Goal: Browse casually

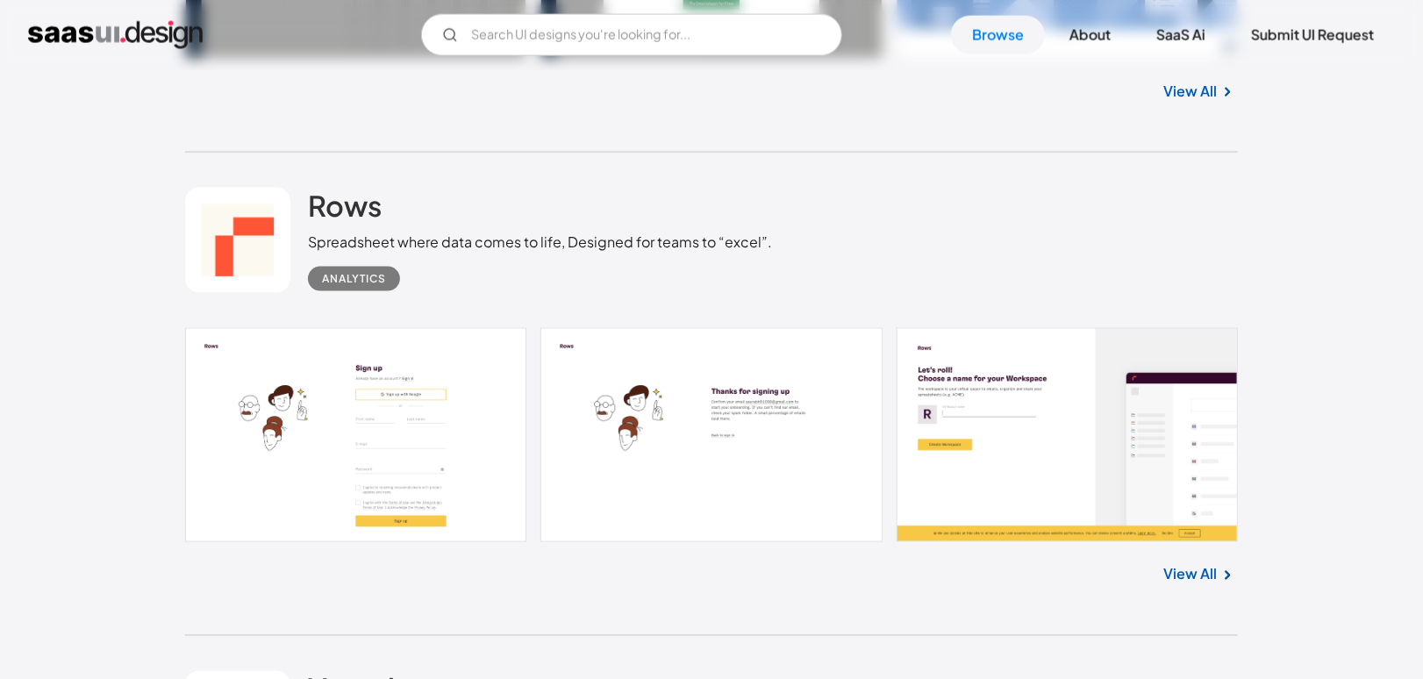
scroll to position [1347, 0]
click at [1181, 565] on link "View All" at bounding box center [1190, 575] width 54 height 21
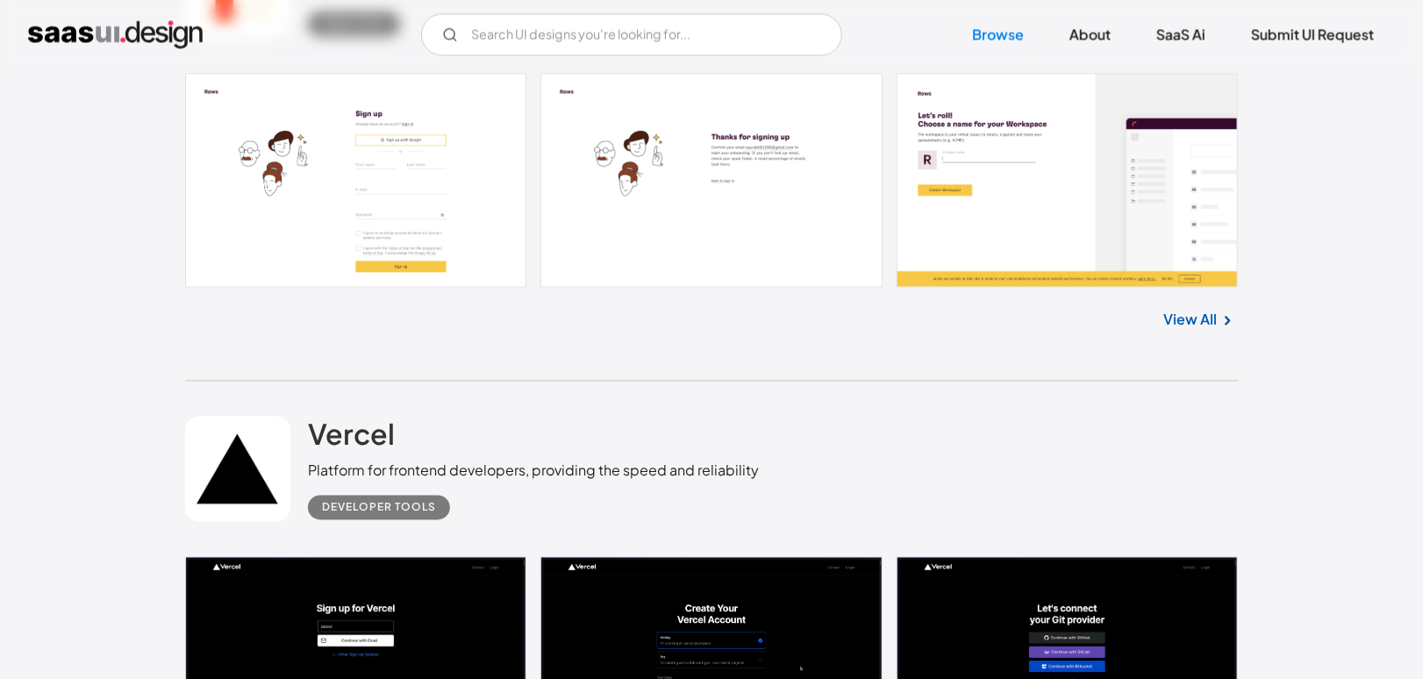
scroll to position [2274, 0]
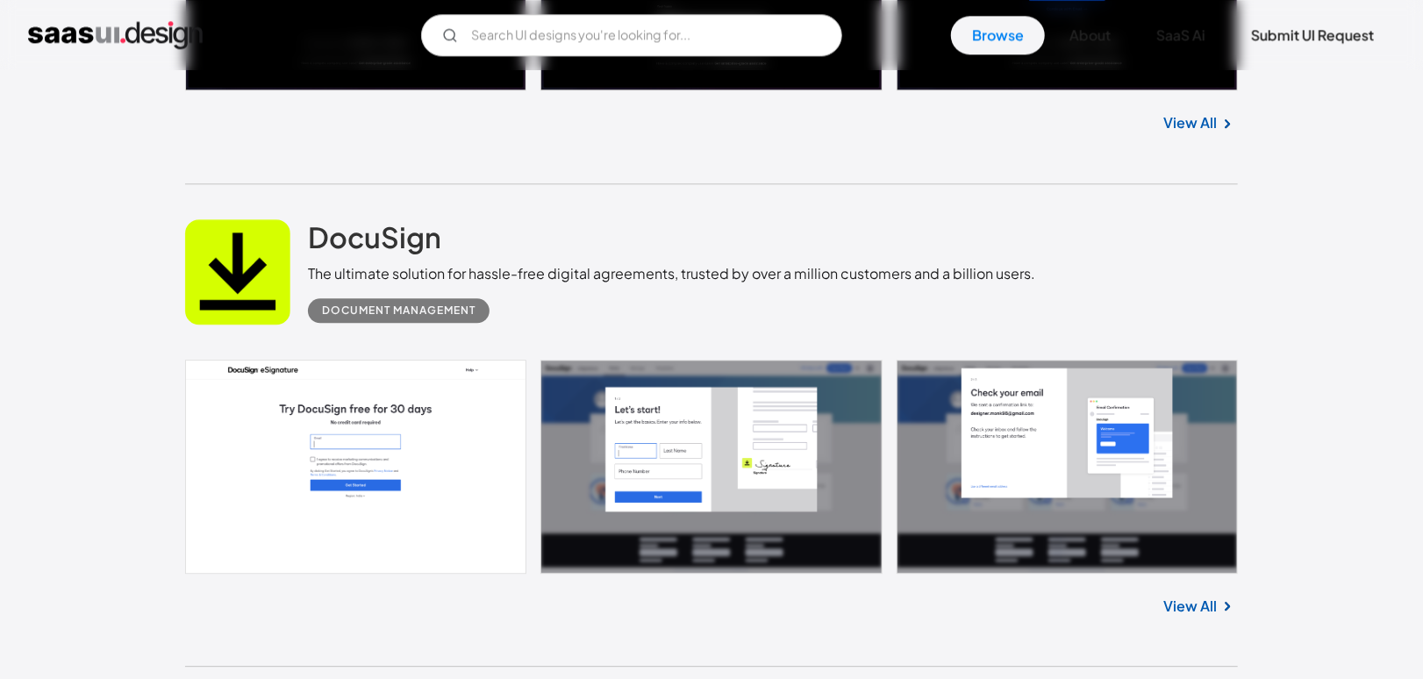
click at [572, 490] on link at bounding box center [711, 467] width 1053 height 214
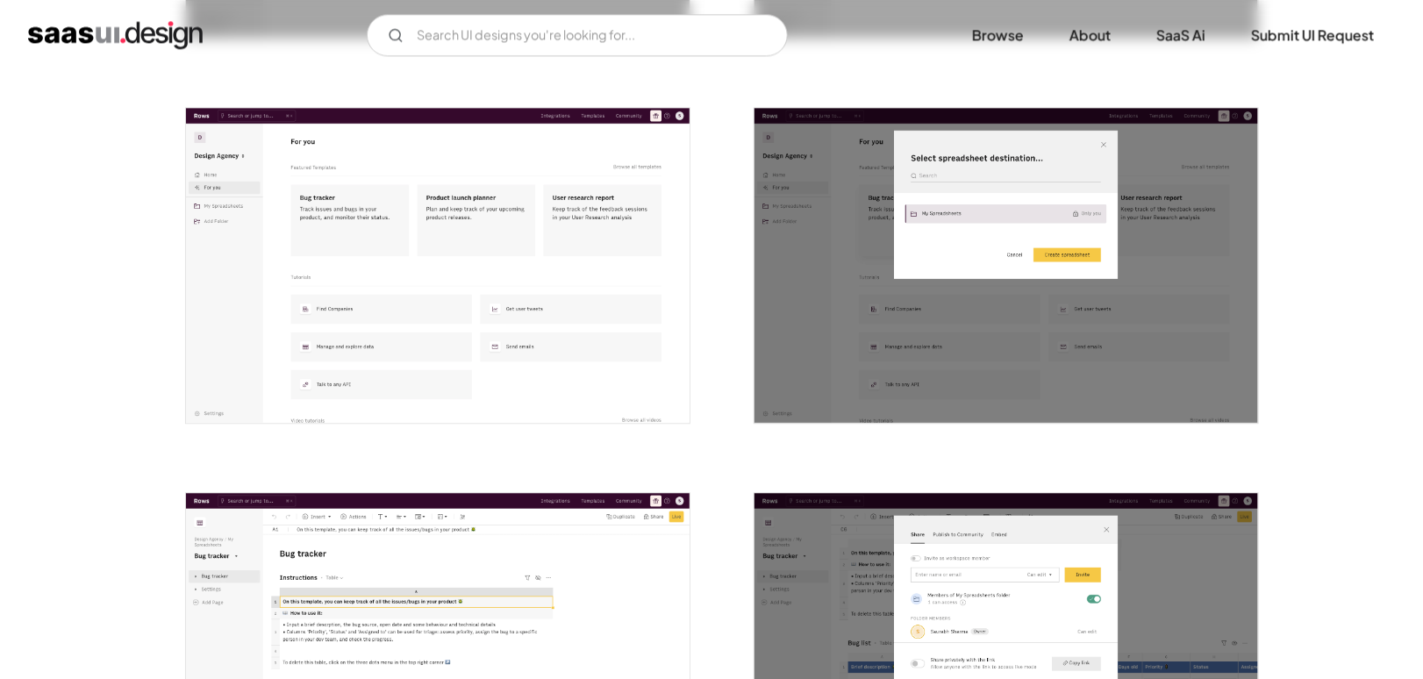
scroll to position [2234, 0]
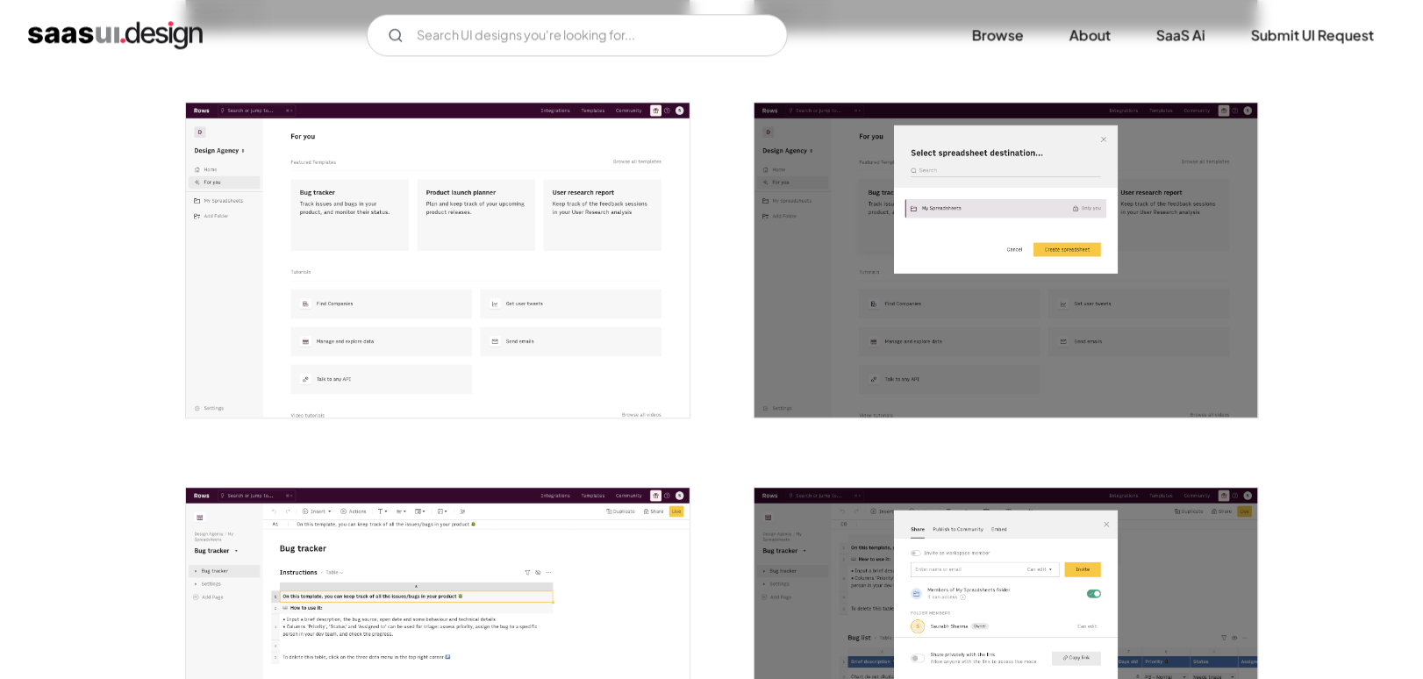
click at [477, 274] on img "open lightbox" at bounding box center [438, 260] width 504 height 315
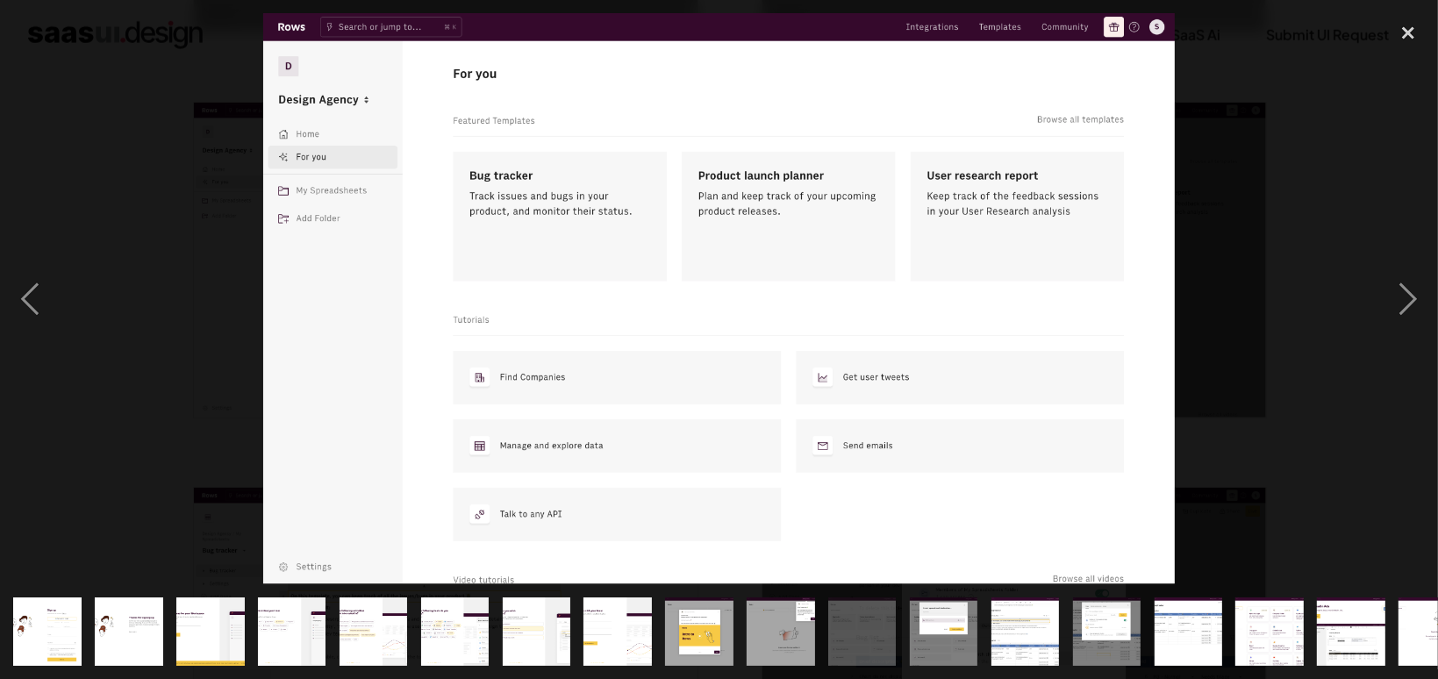
click at [192, 157] on div at bounding box center [719, 298] width 1438 height 570
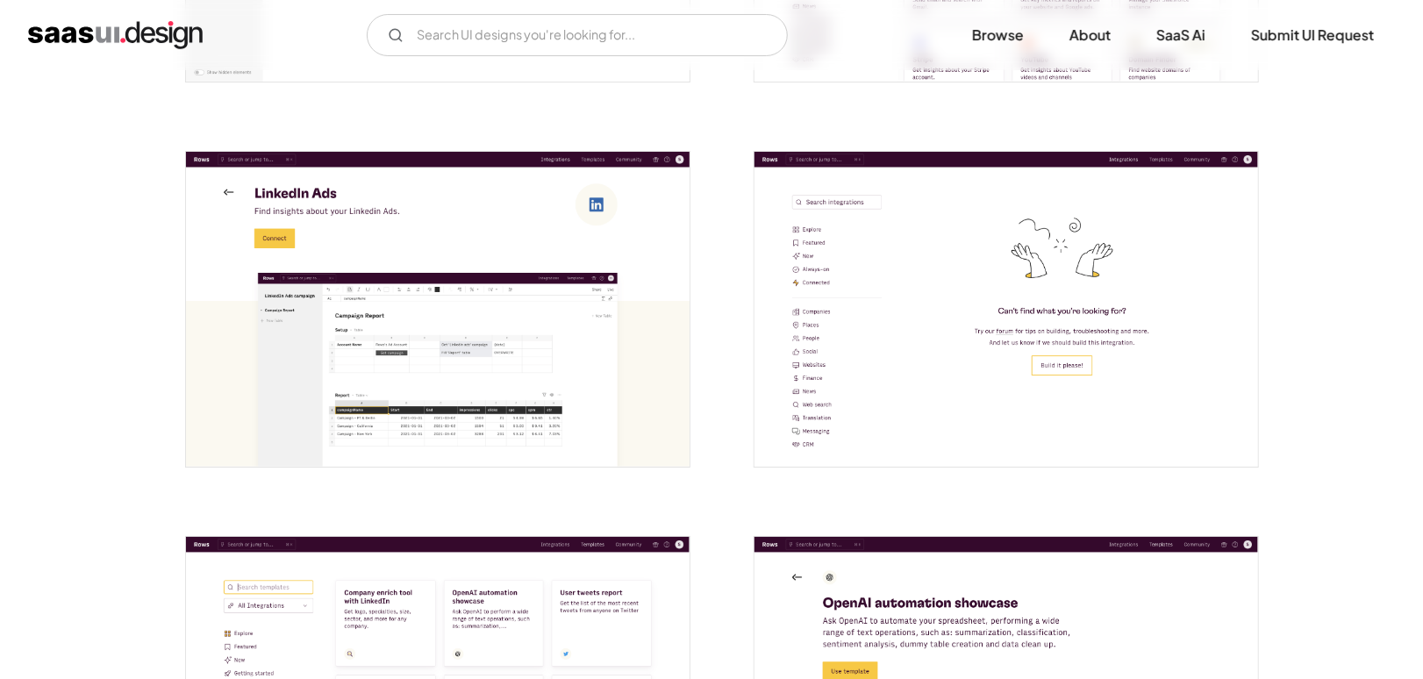
scroll to position [3383, 0]
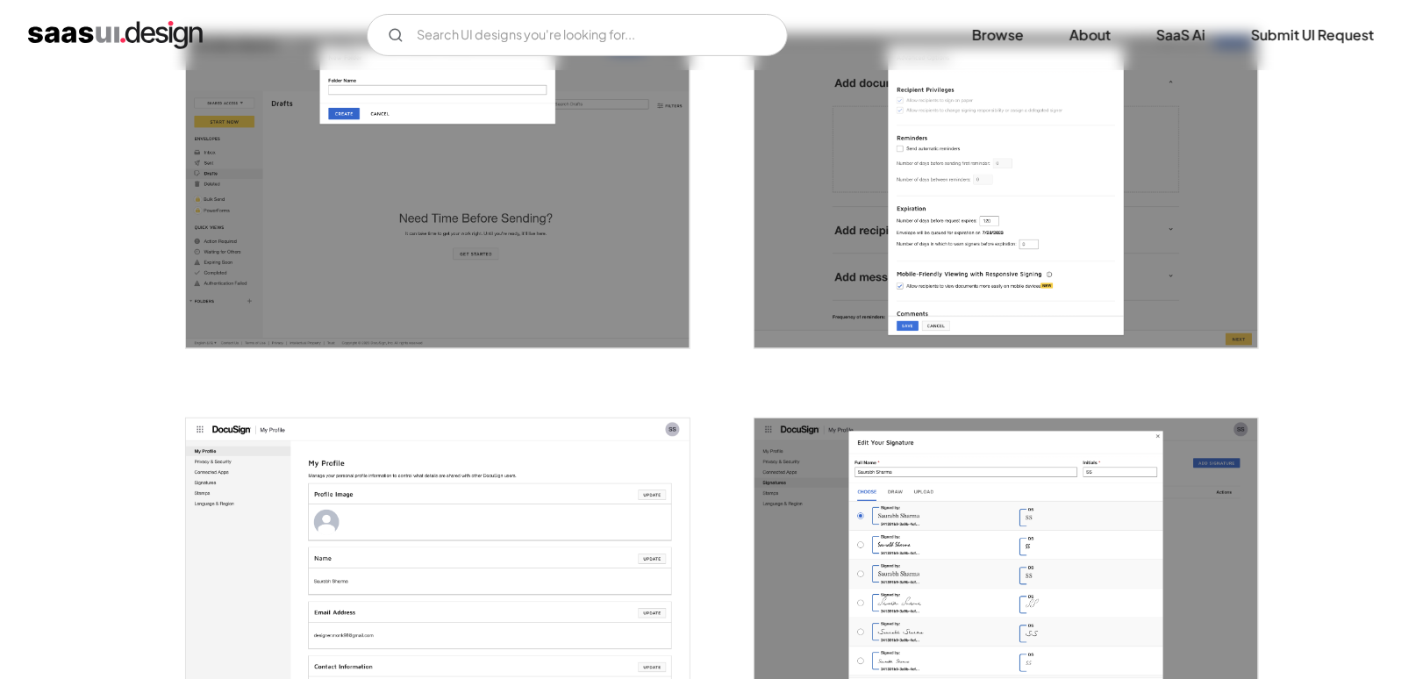
scroll to position [3845, 0]
